Goal: Transaction & Acquisition: Purchase product/service

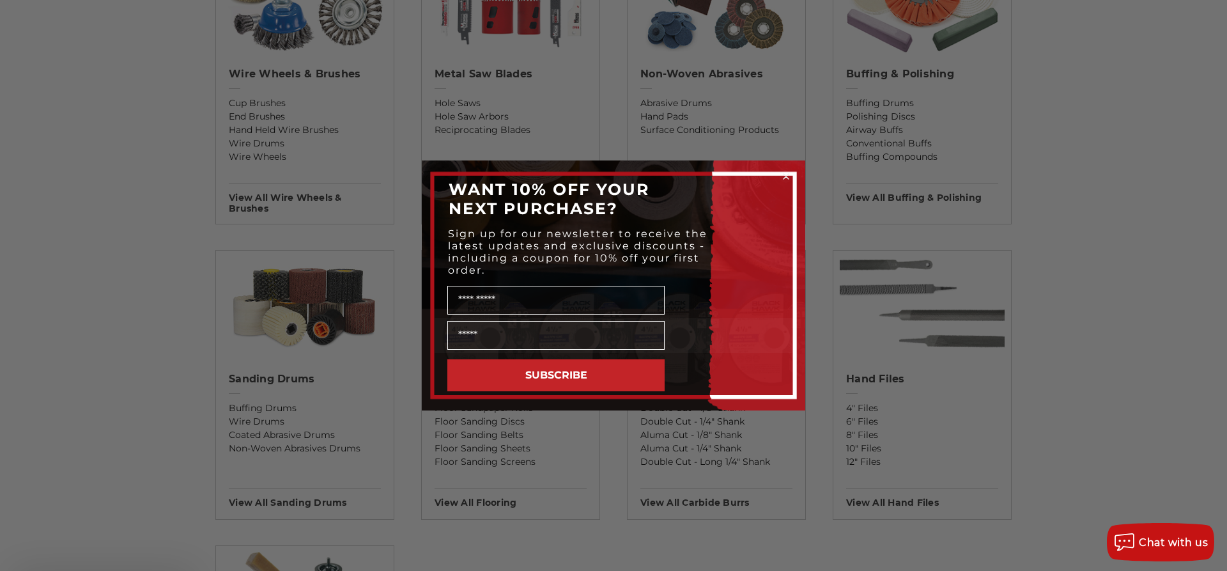
scroll to position [978, 0]
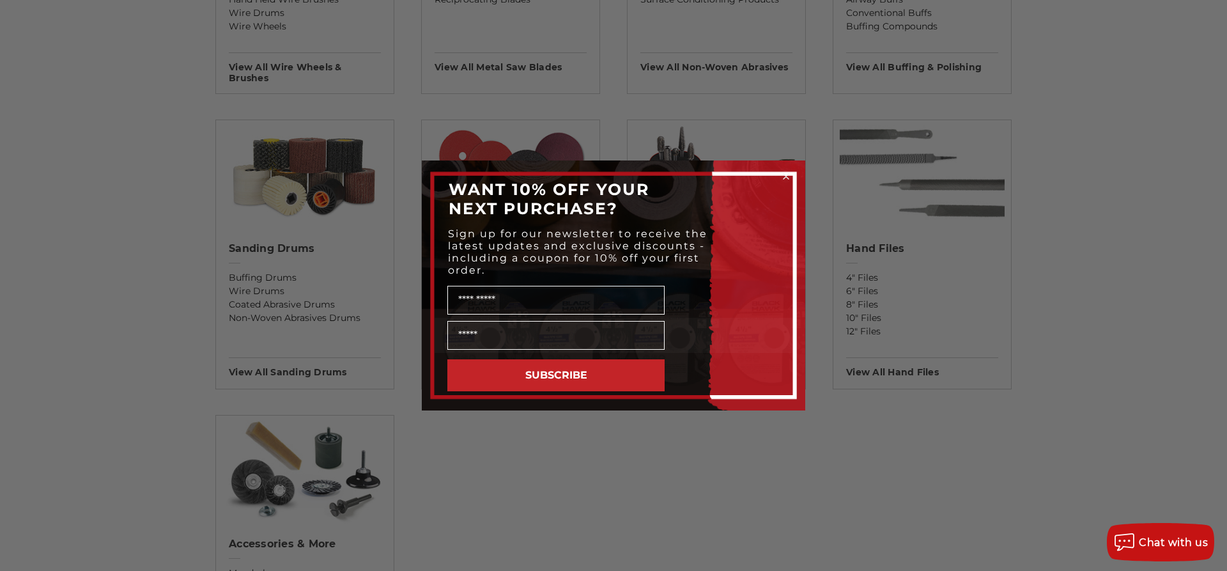
click at [785, 173] on circle "Close dialog" at bounding box center [786, 177] width 12 height 12
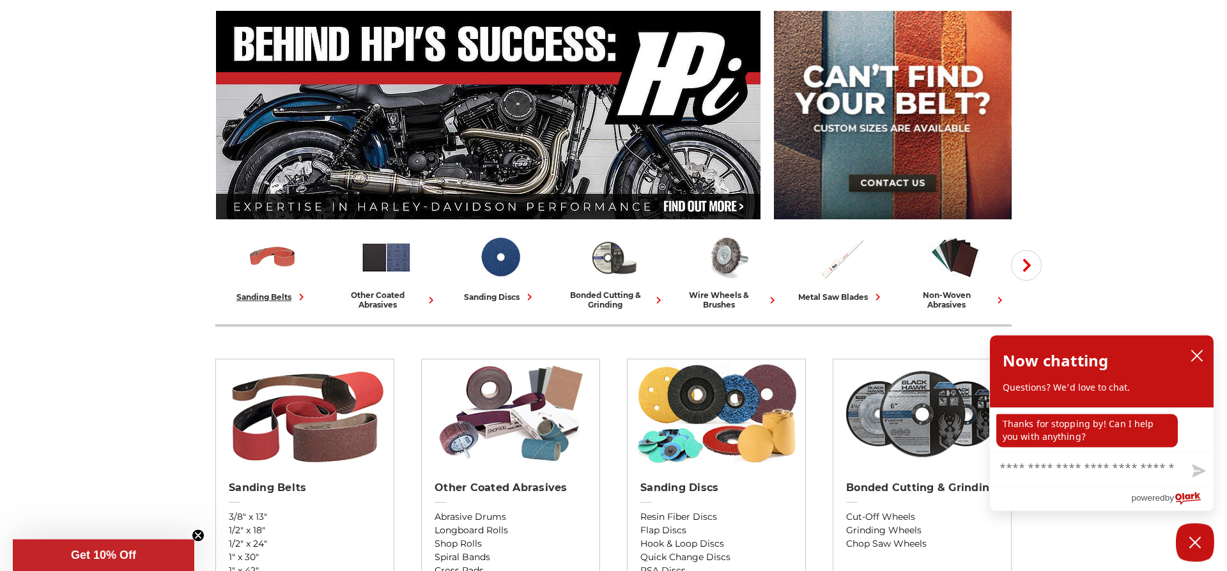
scroll to position [196, 0]
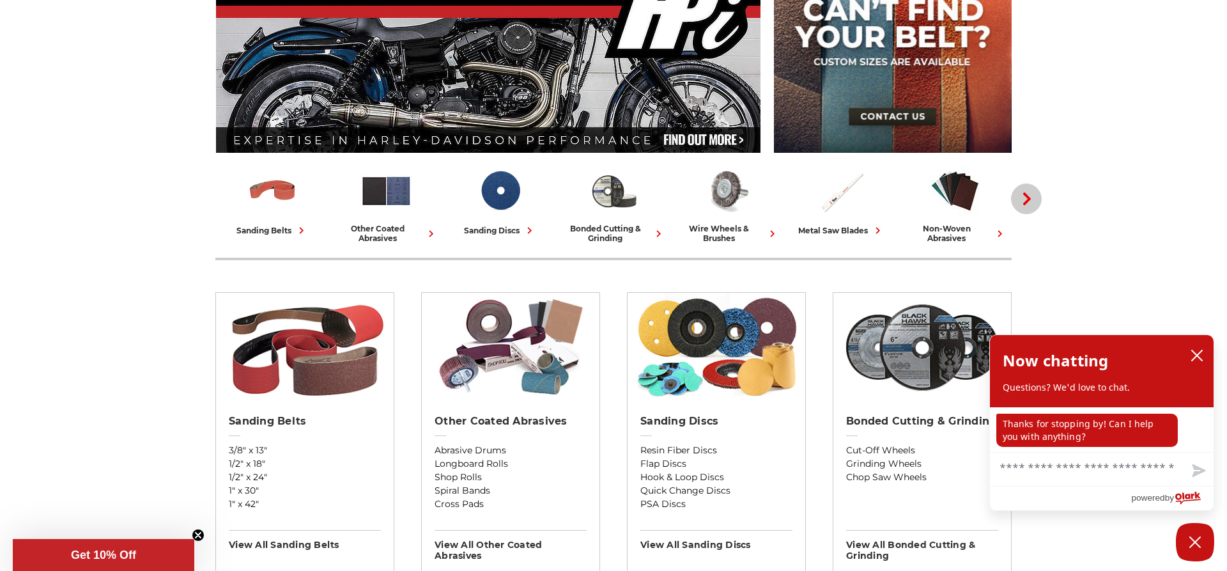
click at [1032, 190] on button "Next" at bounding box center [1026, 198] width 31 height 31
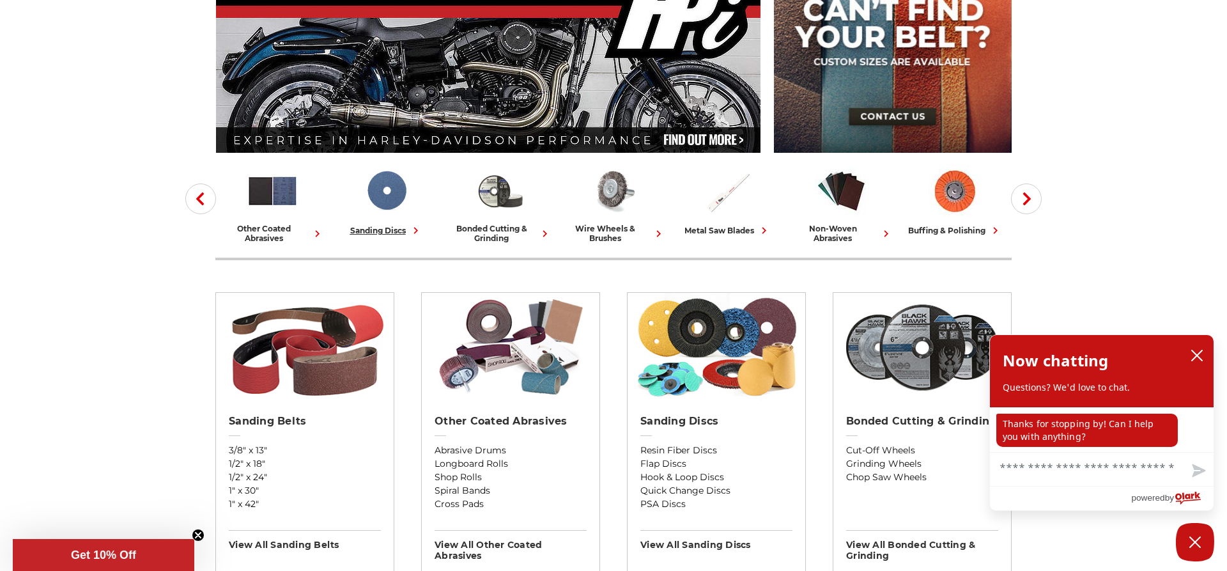
click at [377, 194] on img at bounding box center [386, 190] width 53 height 53
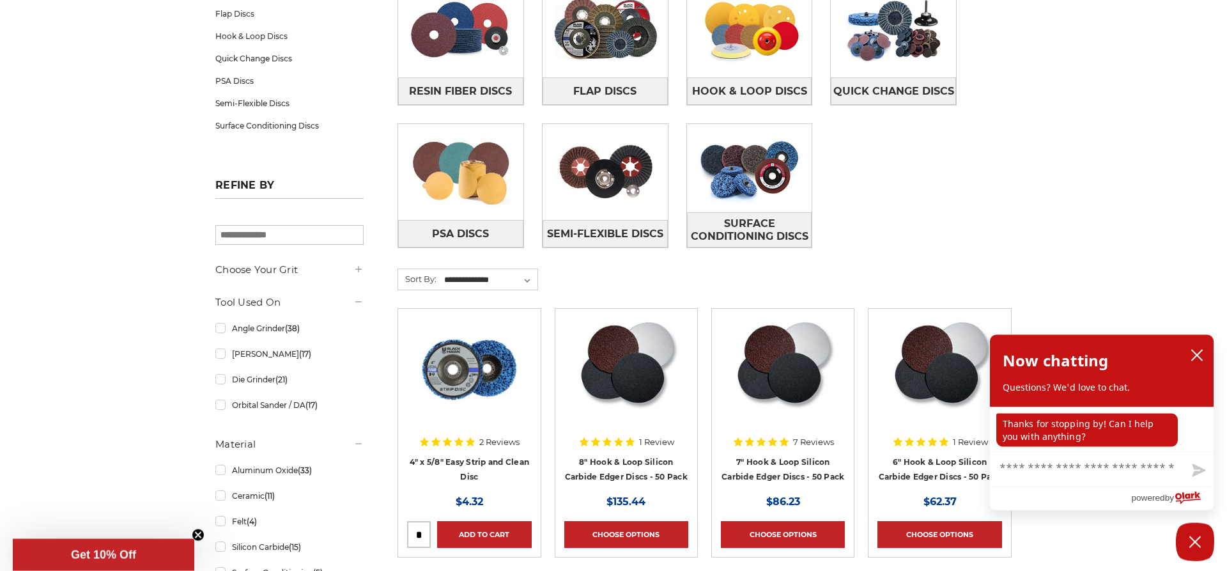
scroll to position [391, 0]
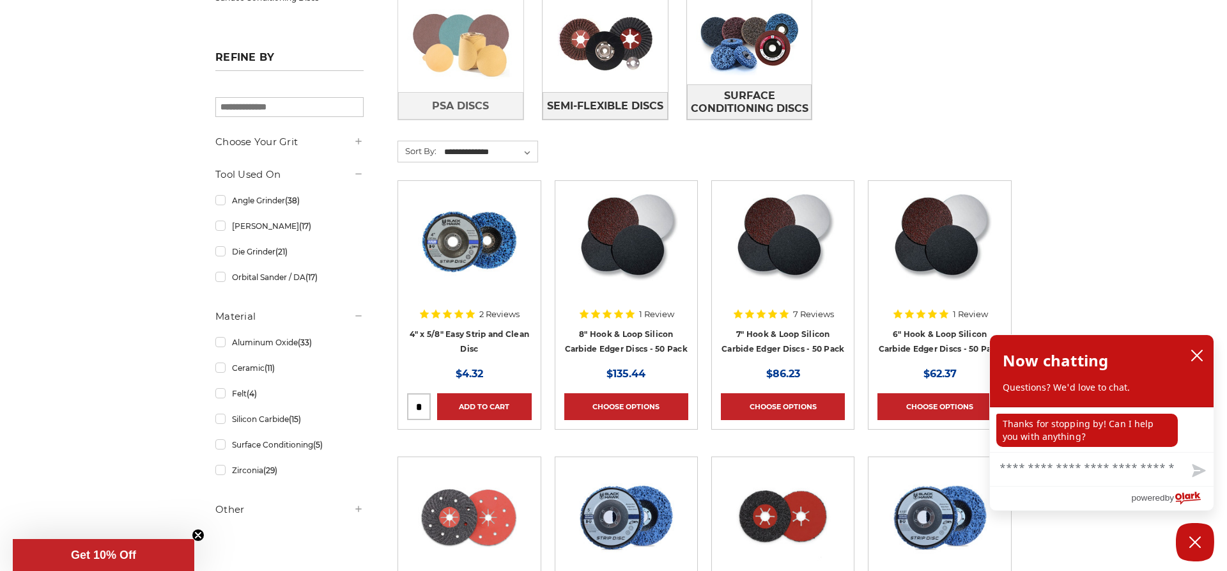
click at [474, 51] on img at bounding box center [460, 44] width 125 height 88
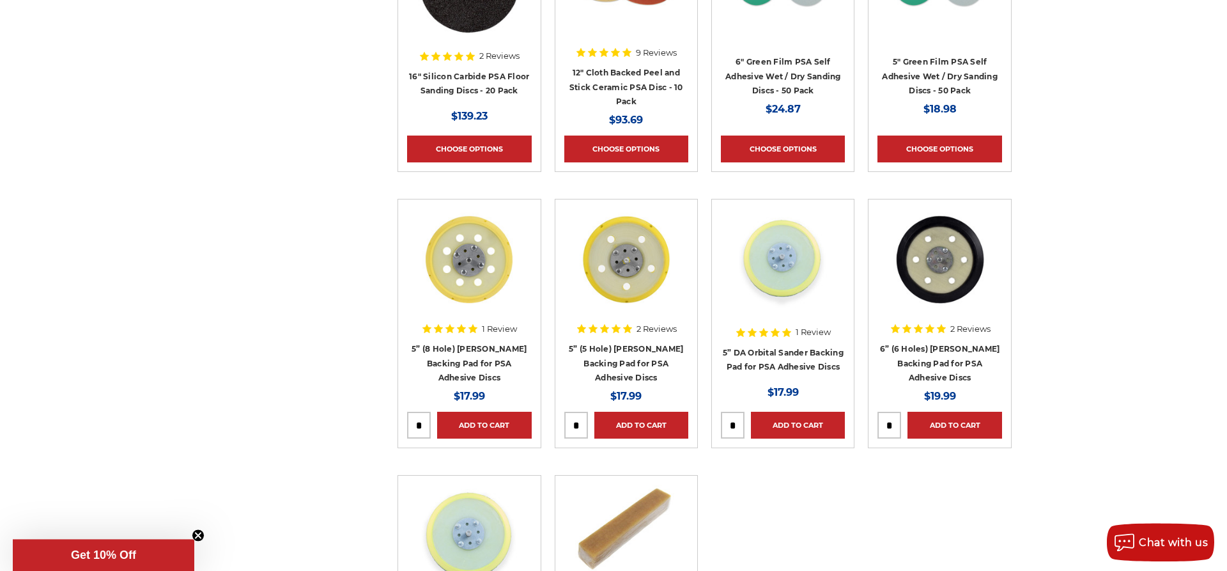
scroll to position [1825, 0]
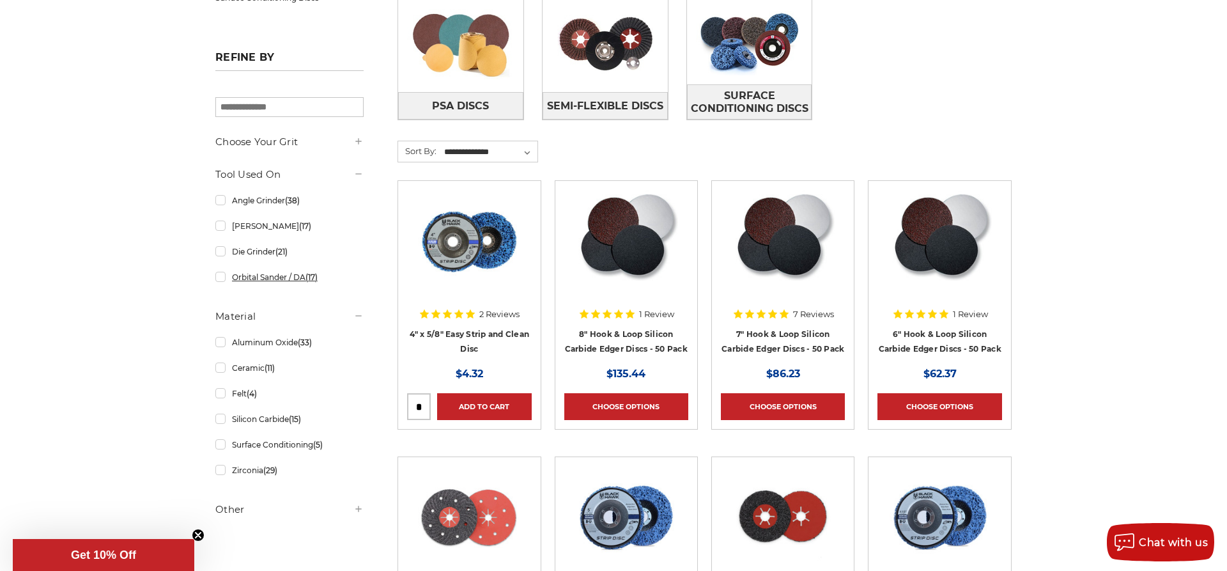
click at [257, 276] on link "Orbital Sander / DA (17)" at bounding box center [289, 277] width 148 height 22
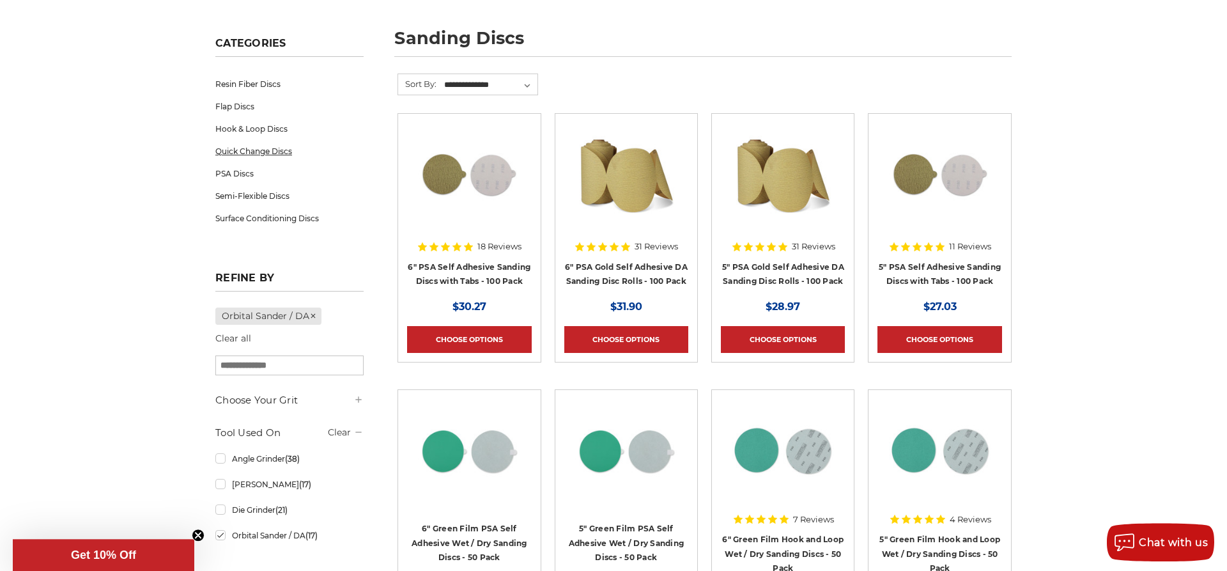
scroll to position [196, 0]
